Goal: Task Accomplishment & Management: Use online tool/utility

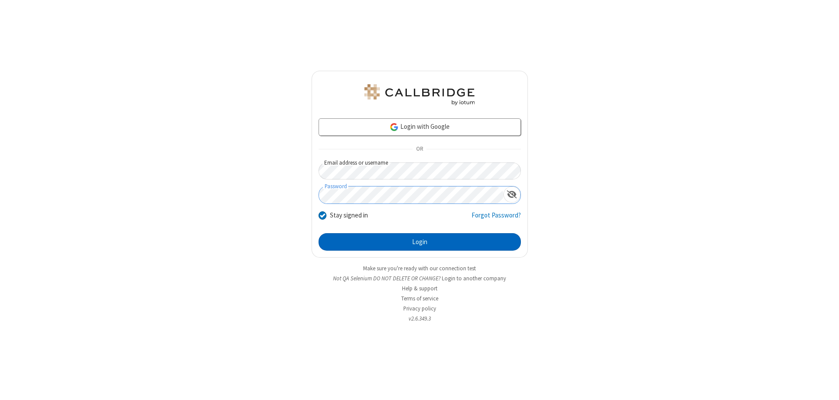
click at [419, 242] on button "Login" at bounding box center [419, 241] width 202 height 17
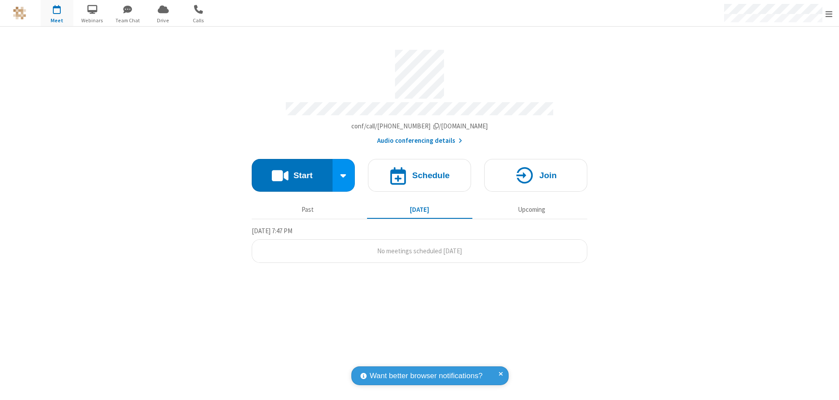
click at [292, 171] on button "Start" at bounding box center [292, 175] width 81 height 33
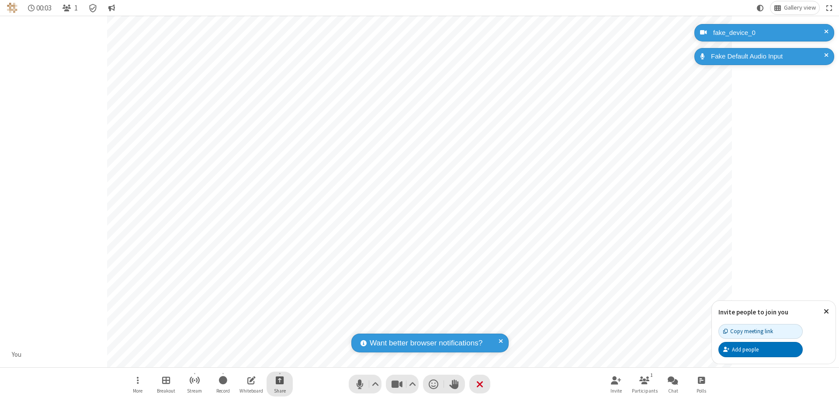
click at [280, 380] on span "Start sharing" at bounding box center [280, 380] width 8 height 11
click at [244, 344] on span "Present files & media" at bounding box center [244, 343] width 10 height 7
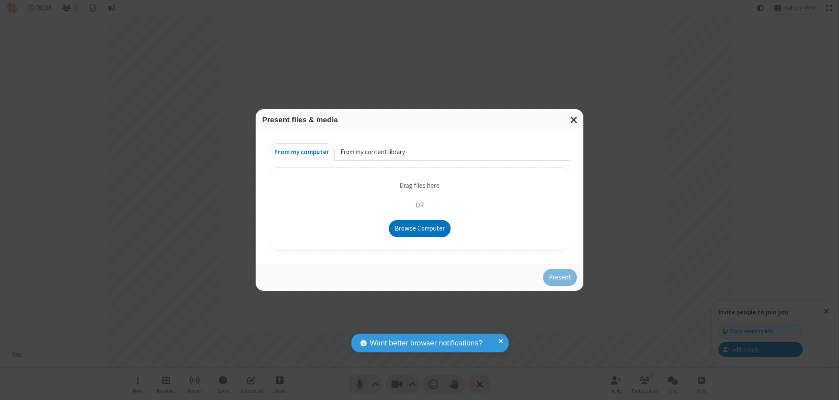
click at [372, 152] on button "From my content library" at bounding box center [373, 151] width 76 height 17
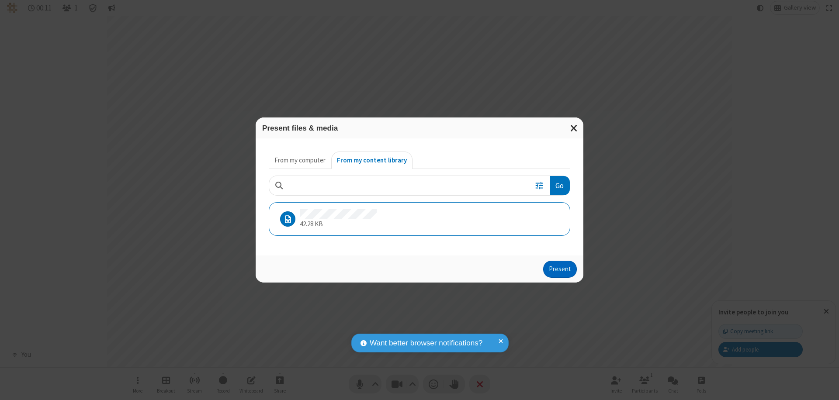
click at [560, 269] on button "Present" at bounding box center [560, 269] width 34 height 17
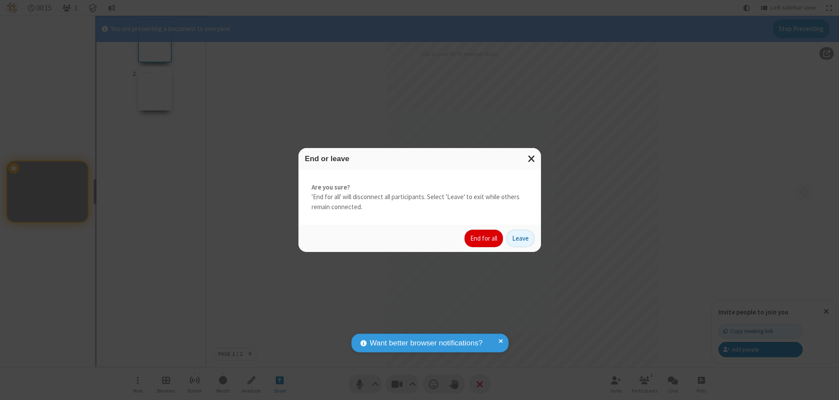
click at [484, 238] on button "End for all" at bounding box center [483, 238] width 38 height 17
